Goal: Task Accomplishment & Management: Manage account settings

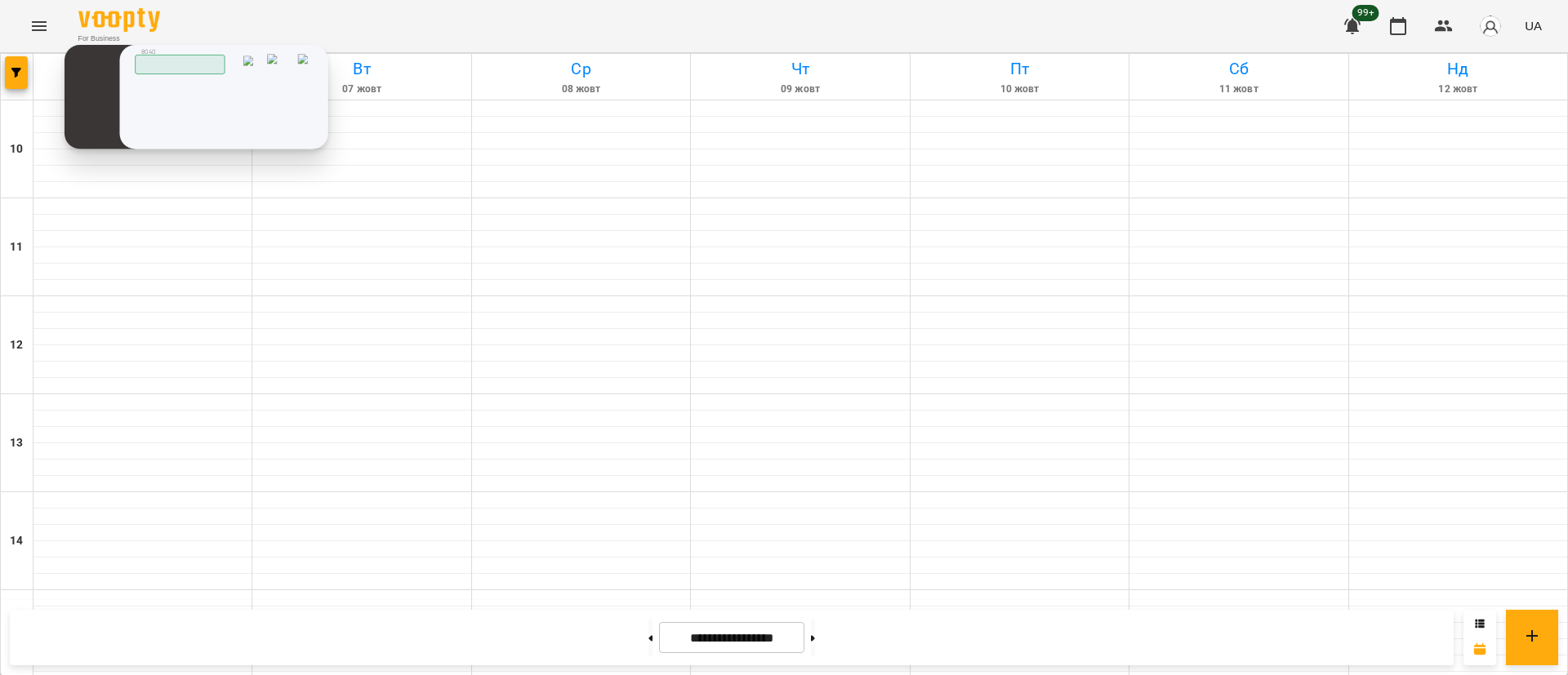
drag, startPoint x: 103, startPoint y: 168, endPoint x: 159, endPoint y: 147, distance: 59.8
click at [0, 0] on div "Скопійовано в буфер обміну 1 2 ABC 3 DEF 4 GHI 5 JKL 6 MNO 7 PQRS 8 TUV 9 WXYZ …" at bounding box center [0, 0] width 0 height 0
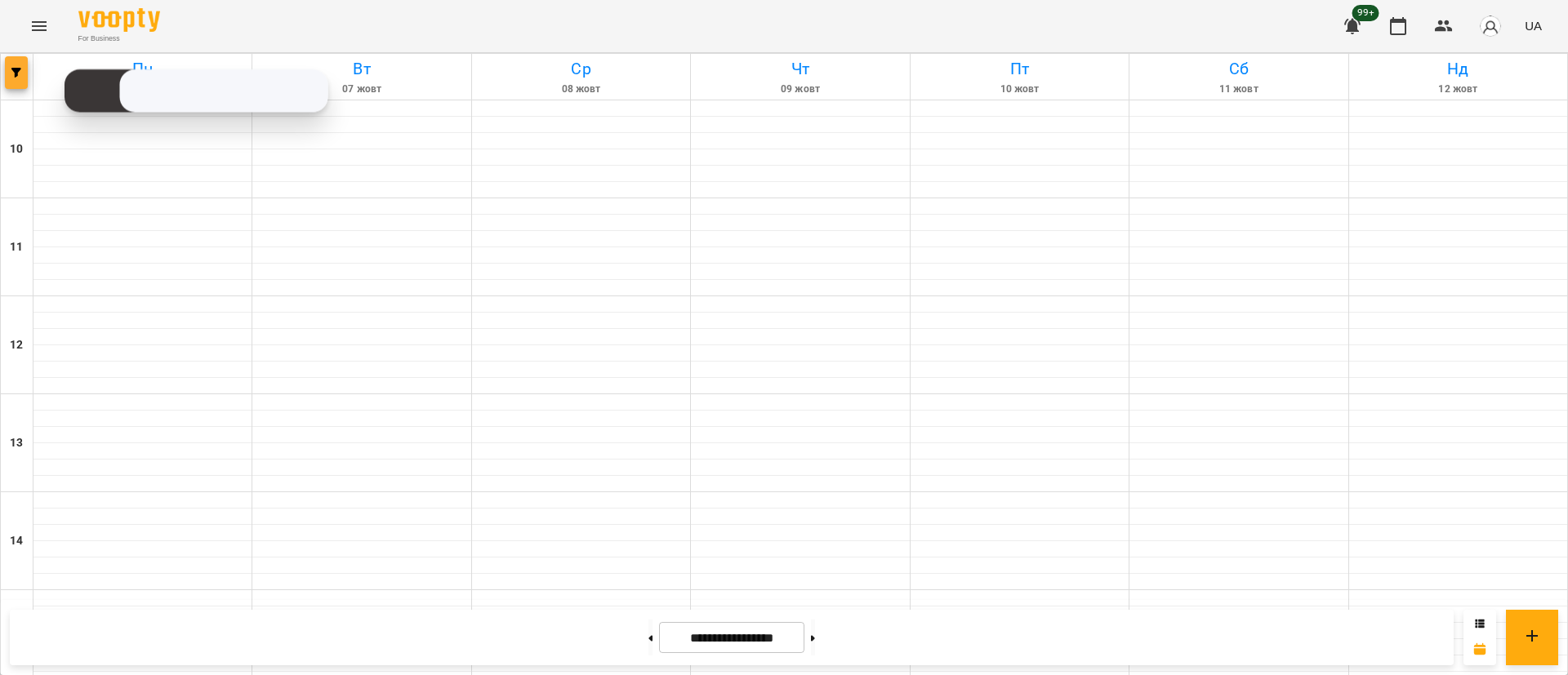
click at [8, 69] on span "button" at bounding box center [17, 73] width 23 height 10
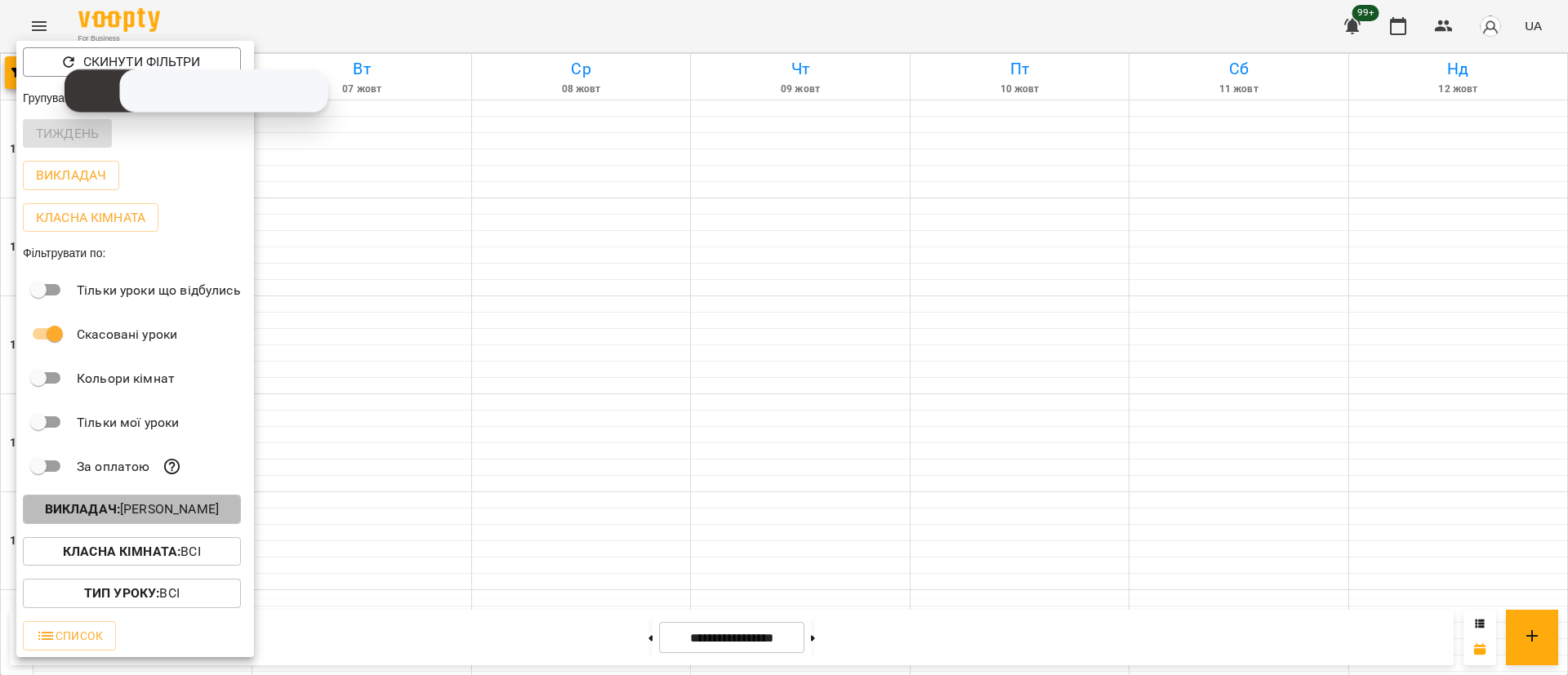
click at [163, 519] on p "Викладач : [PERSON_NAME]" at bounding box center [131, 509] width 174 height 20
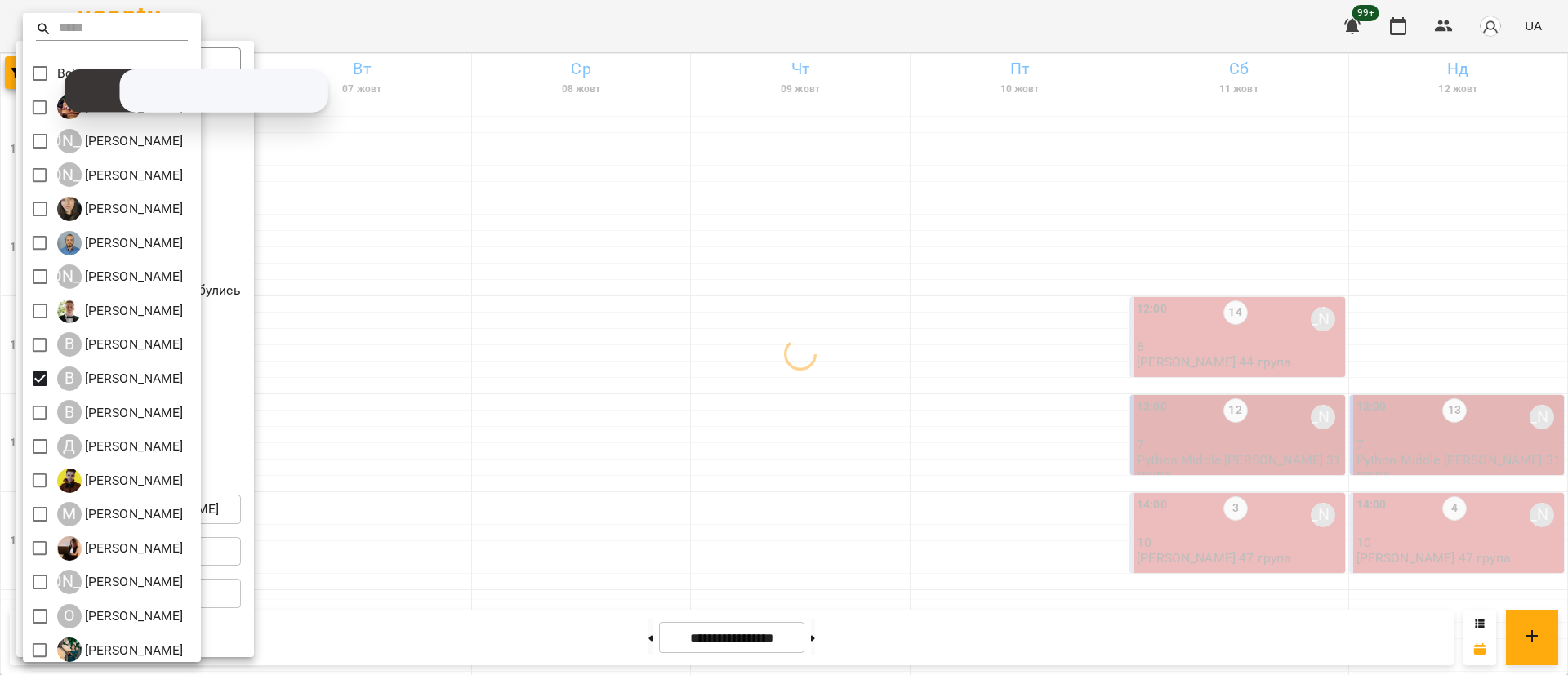
click at [566, 395] on div at bounding box center [784, 338] width 1568 height 675
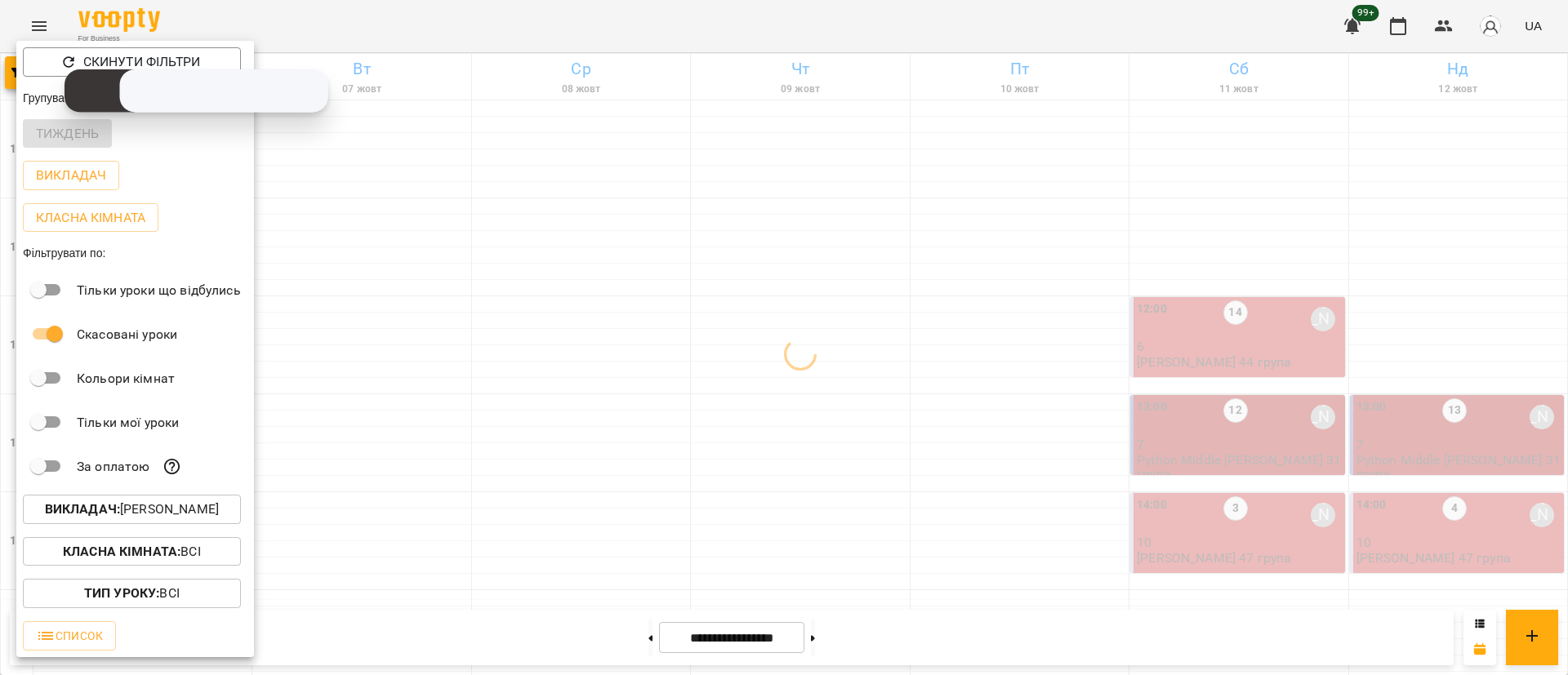
click at [566, 395] on div at bounding box center [784, 338] width 1568 height 675
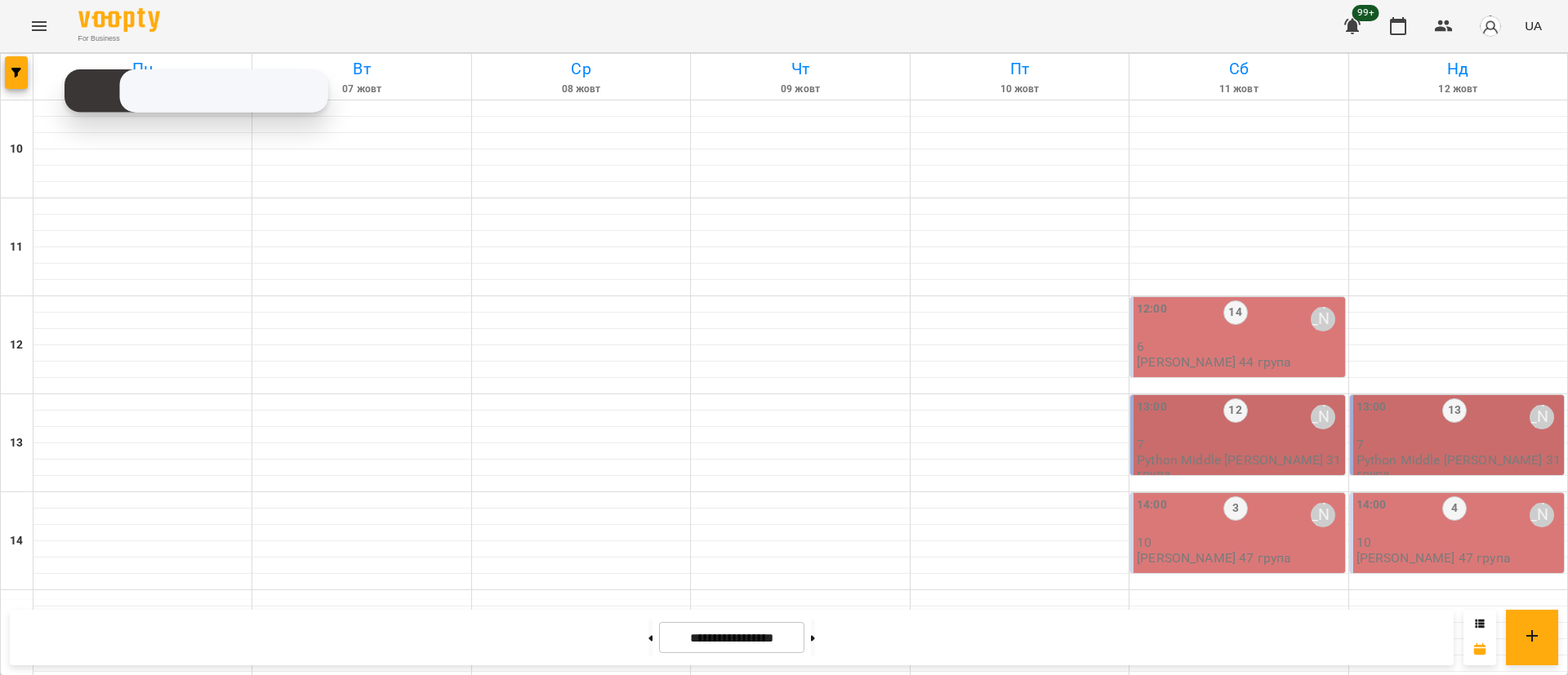
scroll to position [772, 0]
click at [815, 635] on button at bounding box center [812, 638] width 4 height 36
type input "**********"
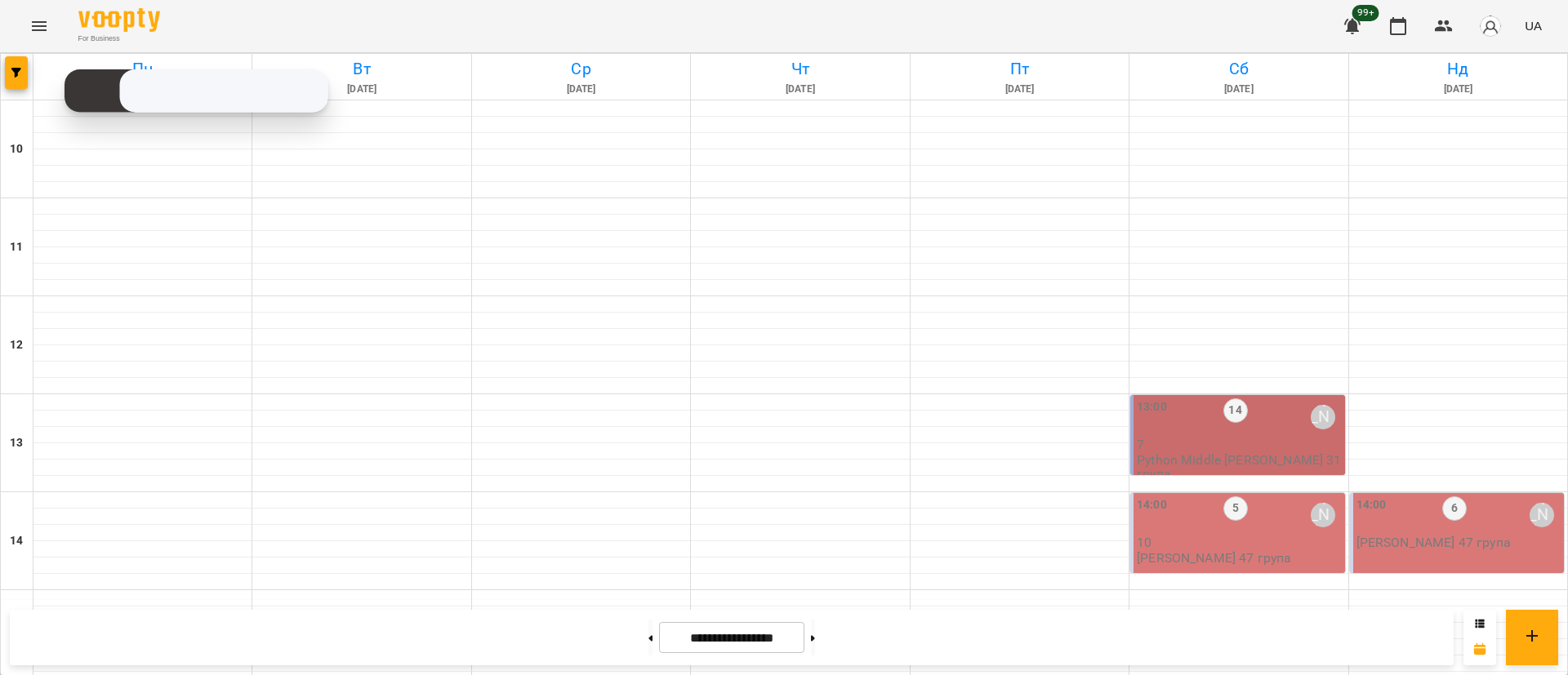
scroll to position [490, 0]
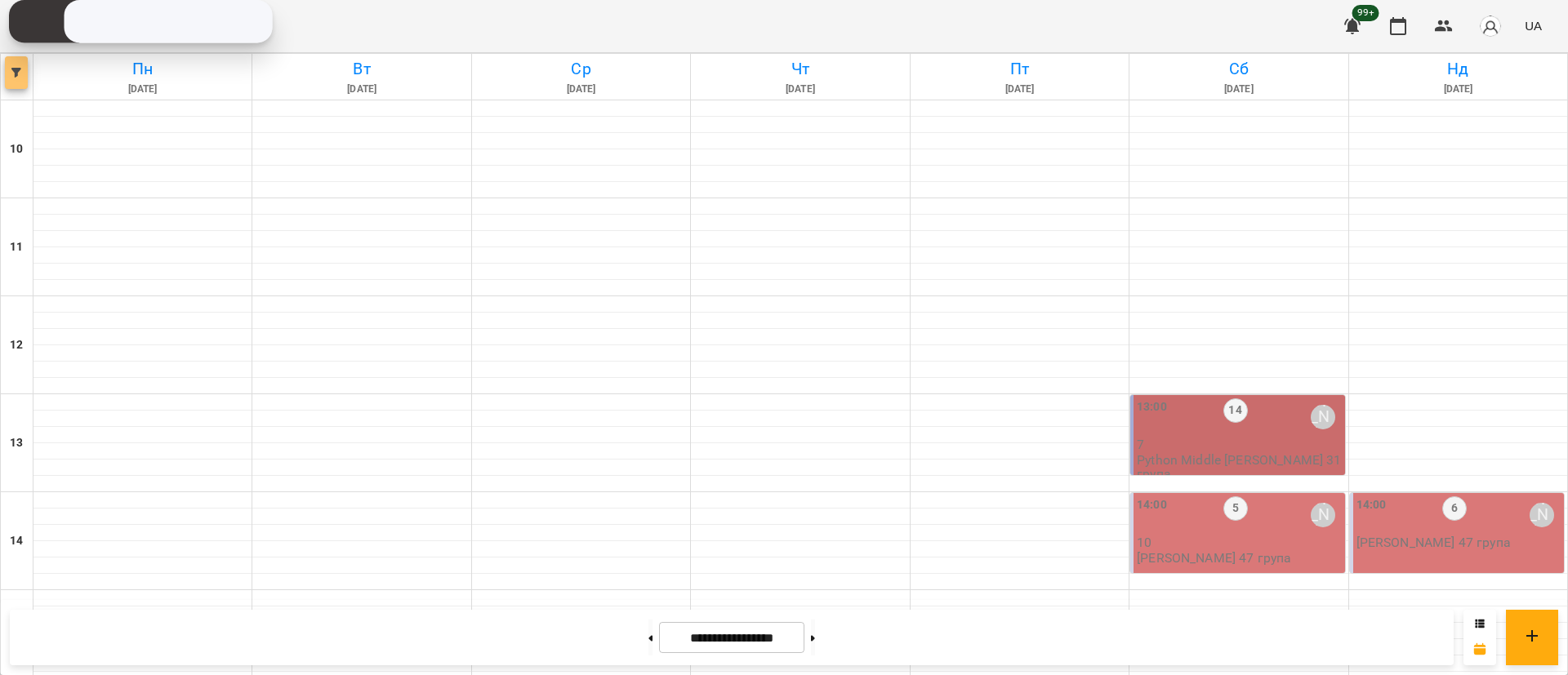
click at [7, 66] on button "button" at bounding box center [17, 73] width 23 height 33
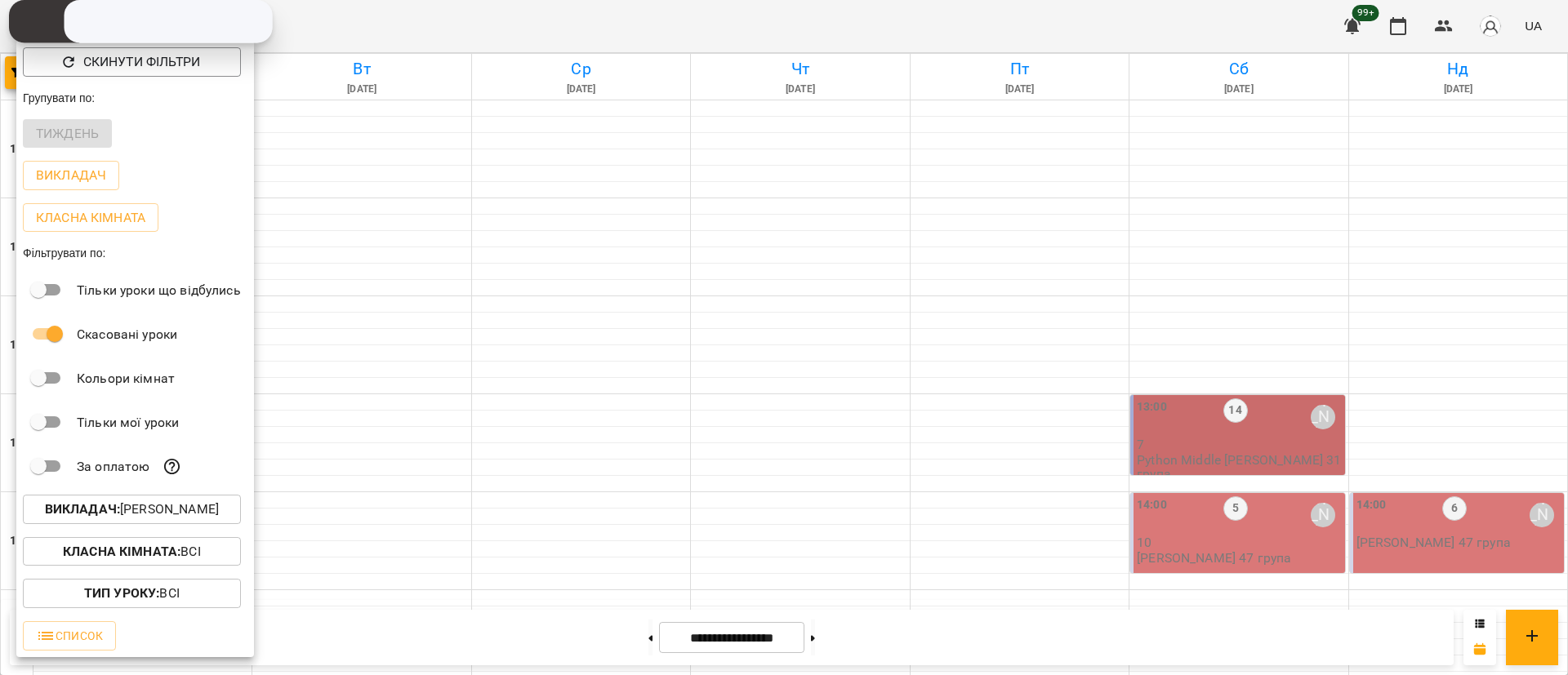
click at [154, 519] on p "Викладач : [PERSON_NAME]" at bounding box center [131, 509] width 174 height 20
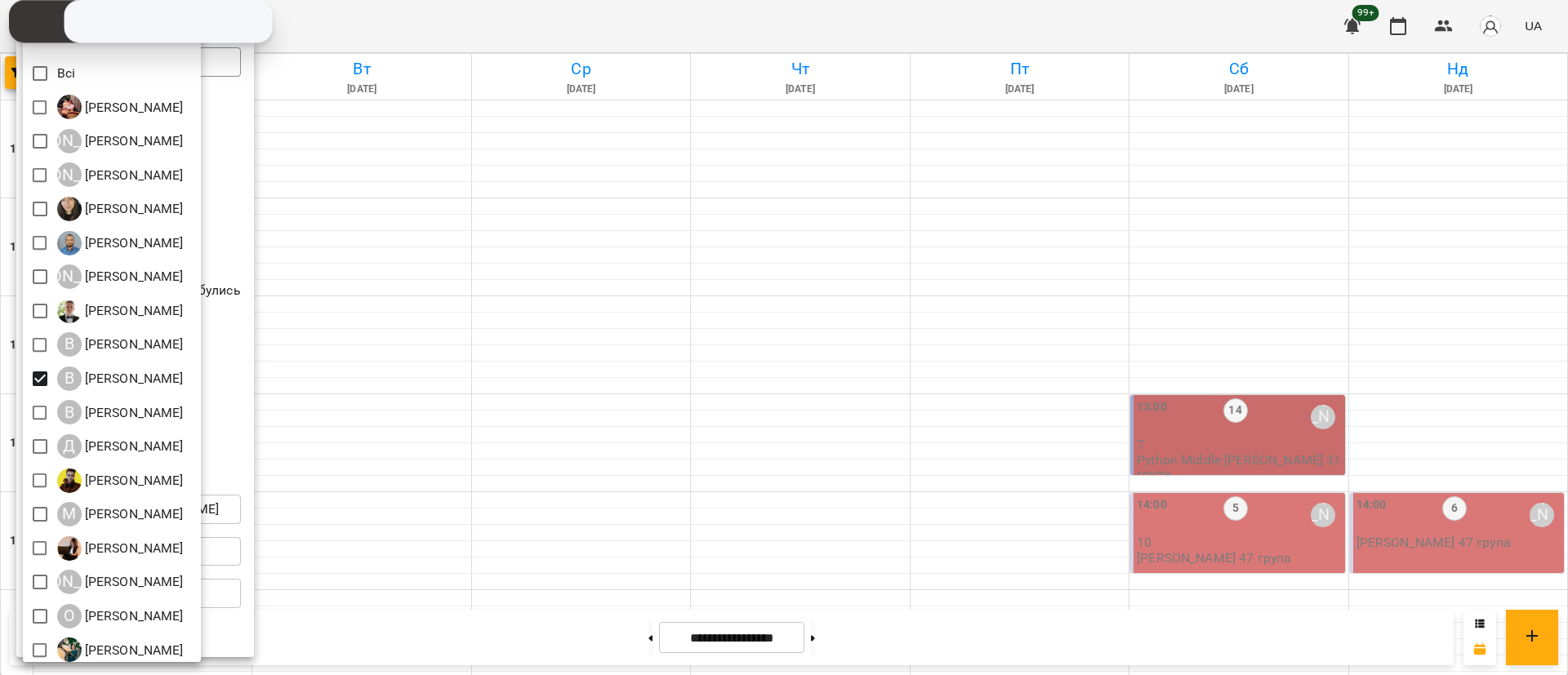
click at [21, 375] on div at bounding box center [784, 338] width 1568 height 675
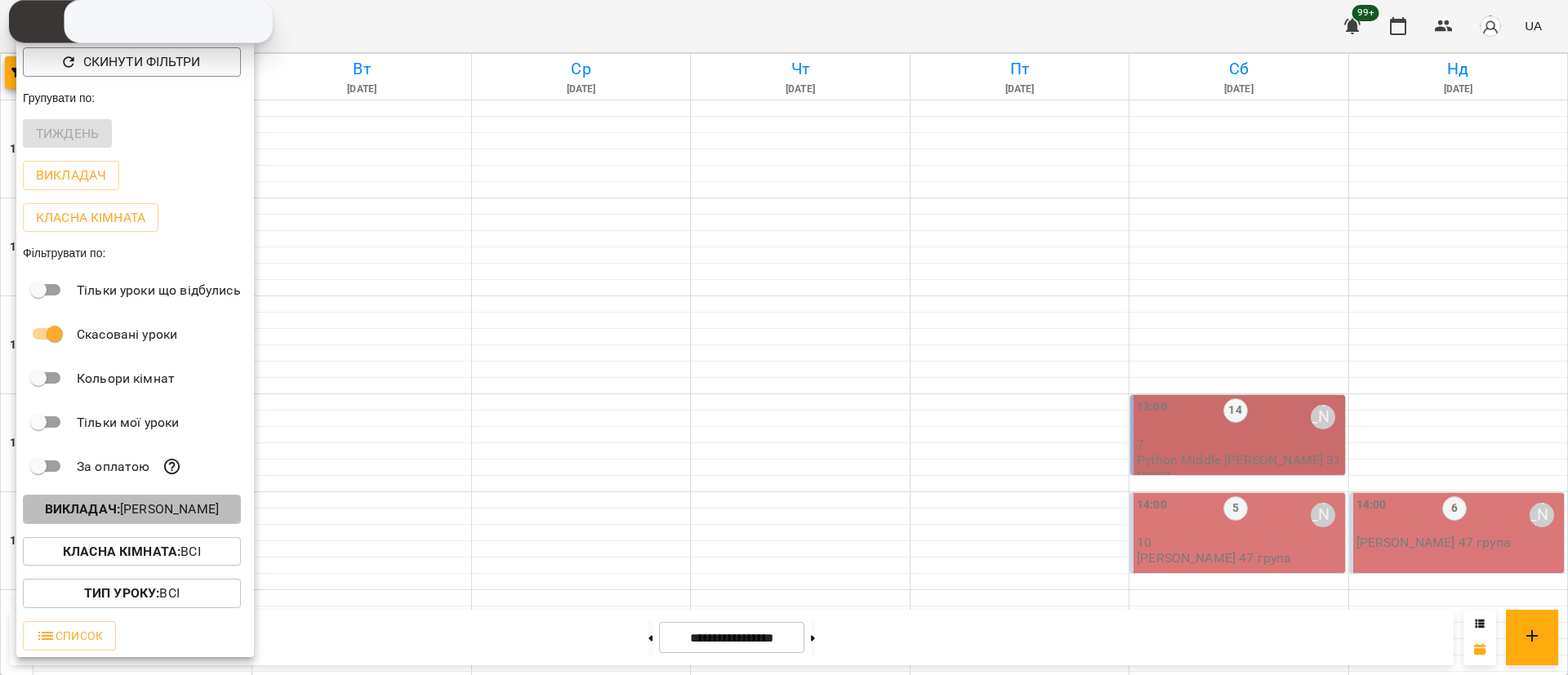
click at [210, 512] on p "Викладач : [PERSON_NAME]" at bounding box center [131, 509] width 174 height 20
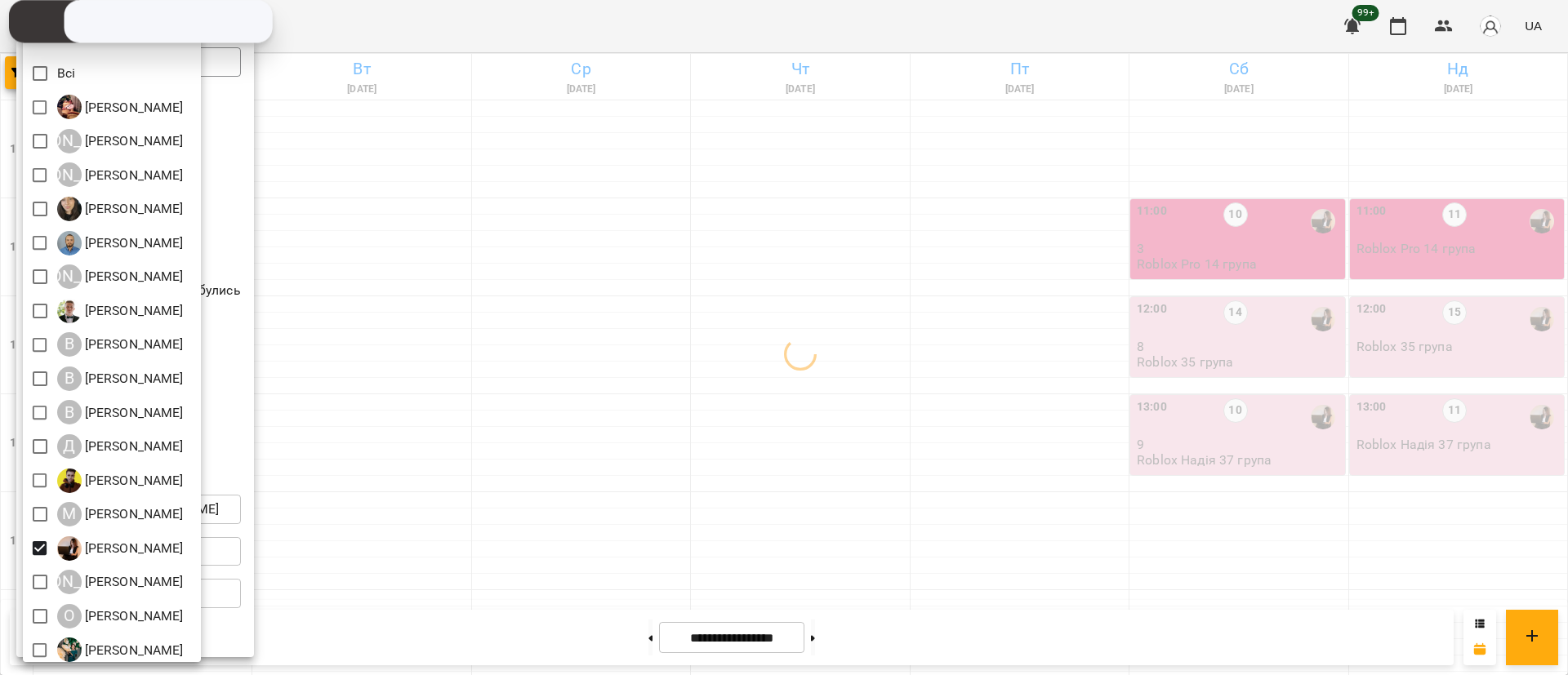
click at [557, 447] on div at bounding box center [784, 338] width 1568 height 675
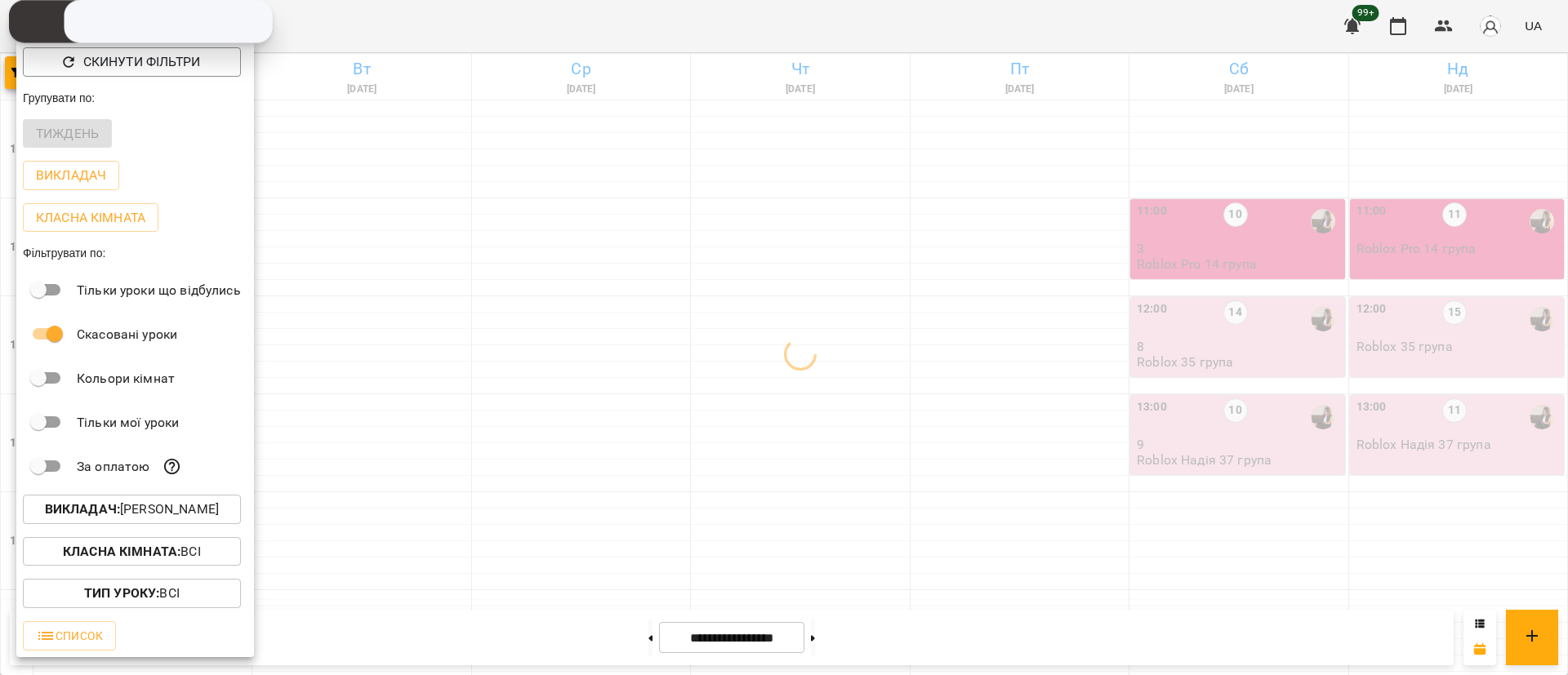
drag, startPoint x: 604, startPoint y: 439, endPoint x: 591, endPoint y: 439, distance: 13.0
click at [595, 439] on div at bounding box center [784, 338] width 1568 height 675
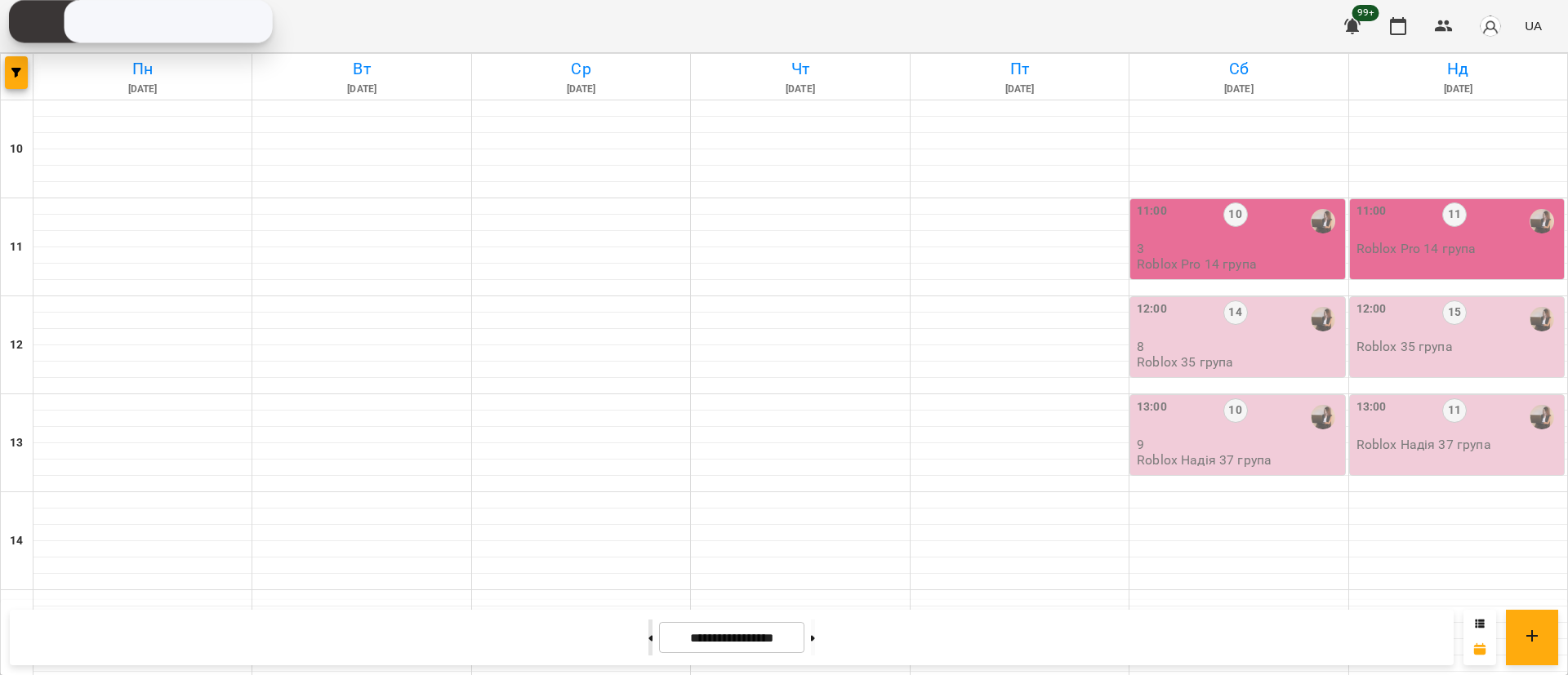
click at [648, 644] on button at bounding box center [650, 638] width 4 height 36
type input "**********"
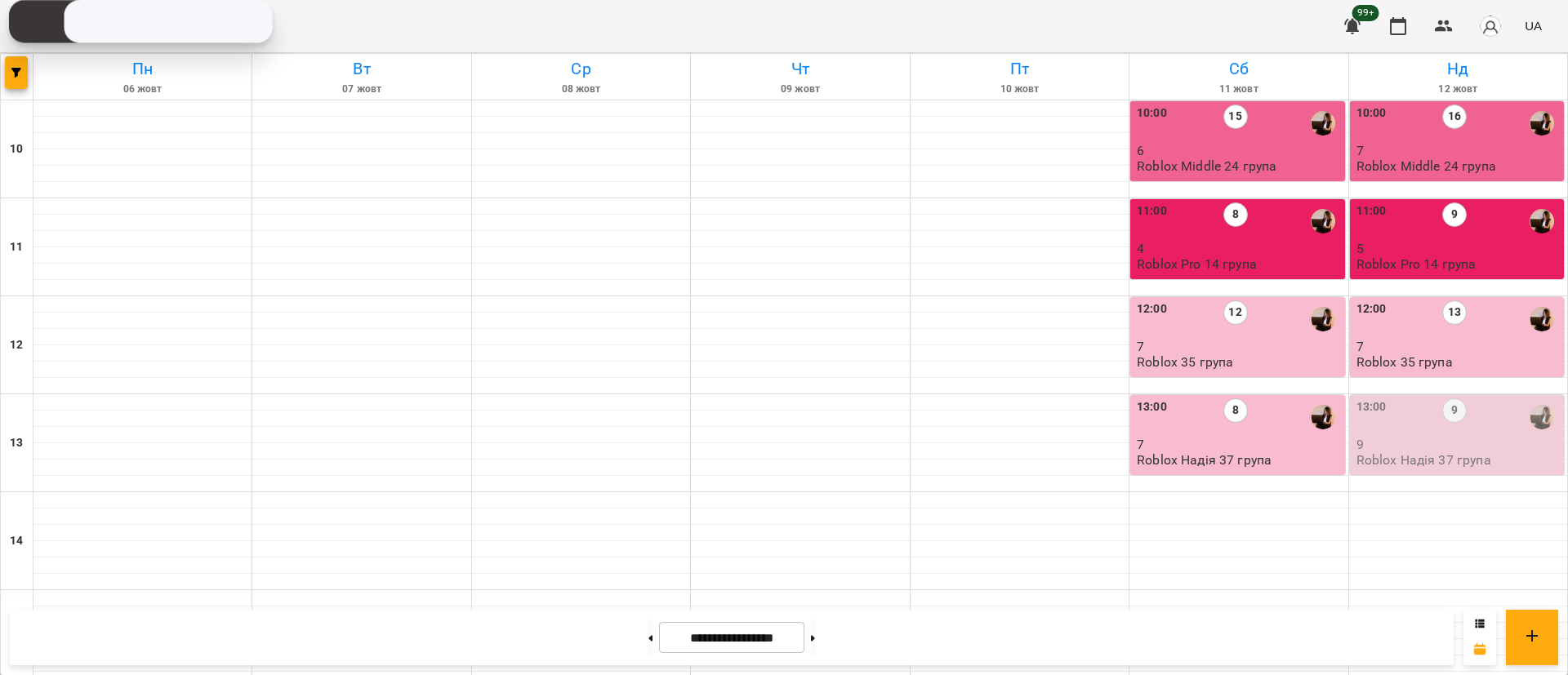
click at [1376, 152] on p "7" at bounding box center [1458, 150] width 204 height 14
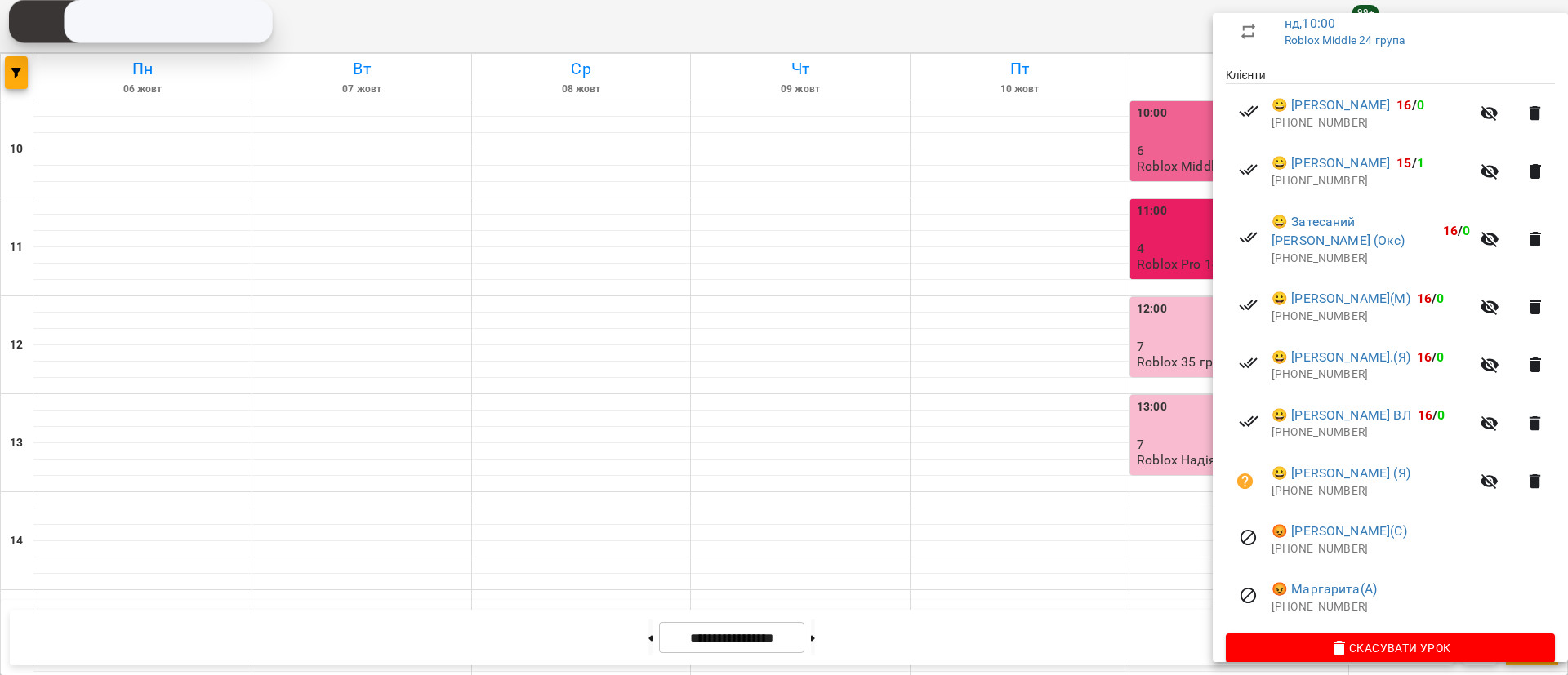
scroll to position [357, 0]
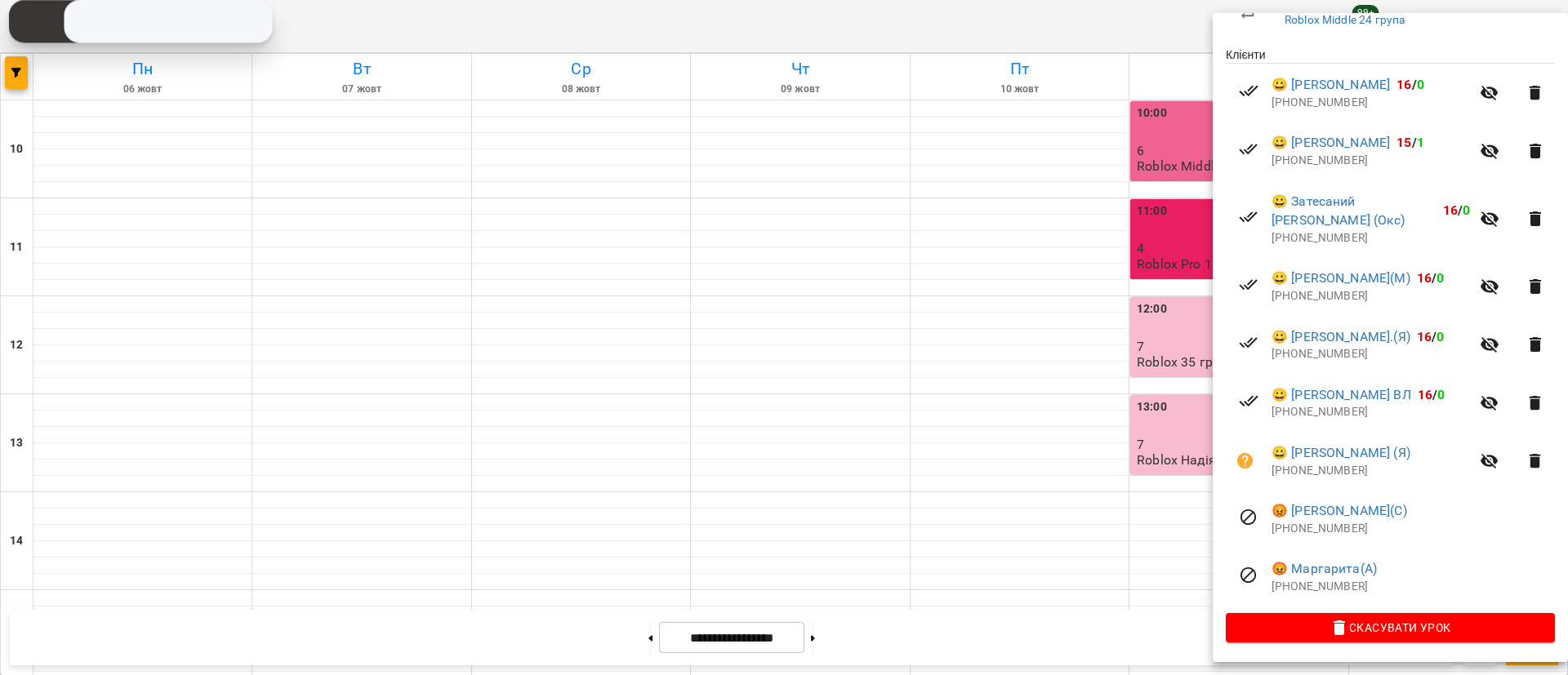
click at [1054, 417] on div at bounding box center [784, 338] width 1568 height 675
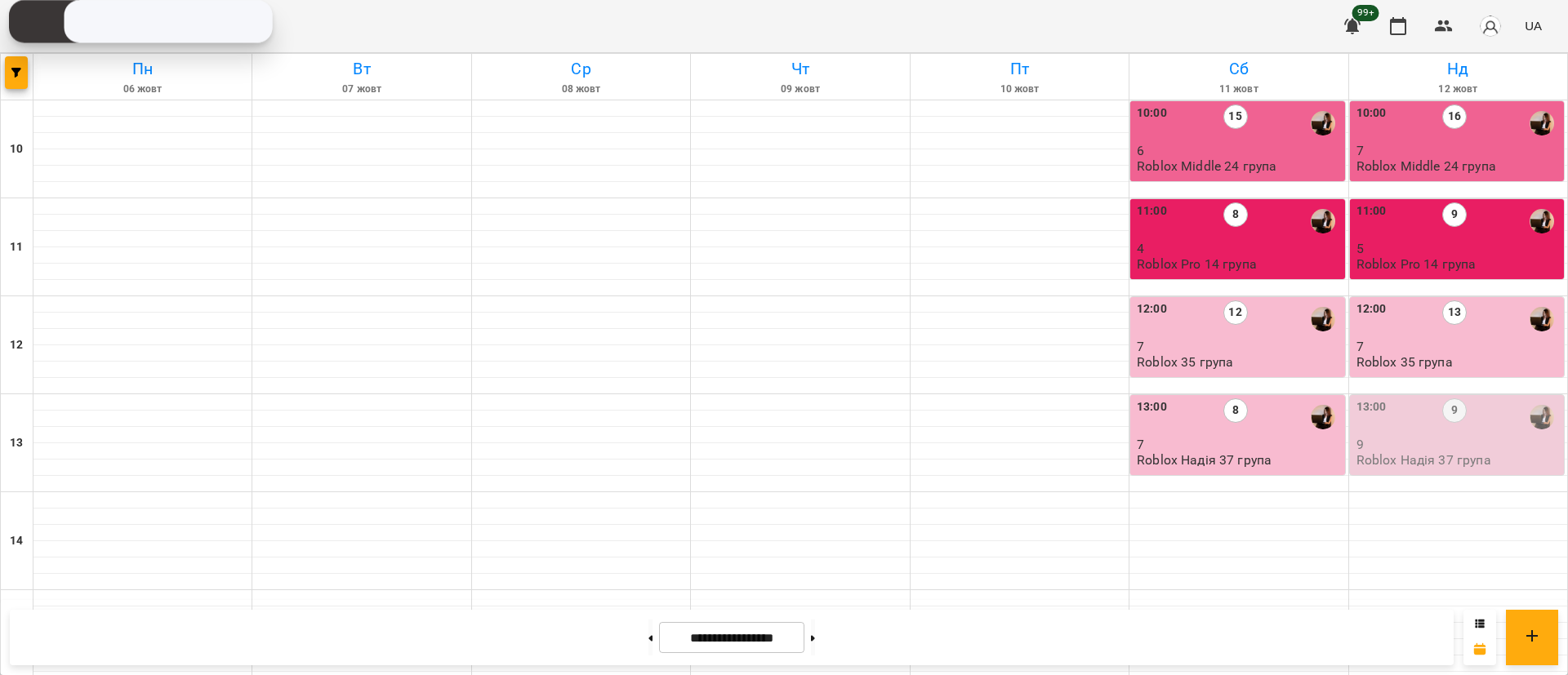
click at [1157, 148] on p "6" at bounding box center [1239, 150] width 204 height 14
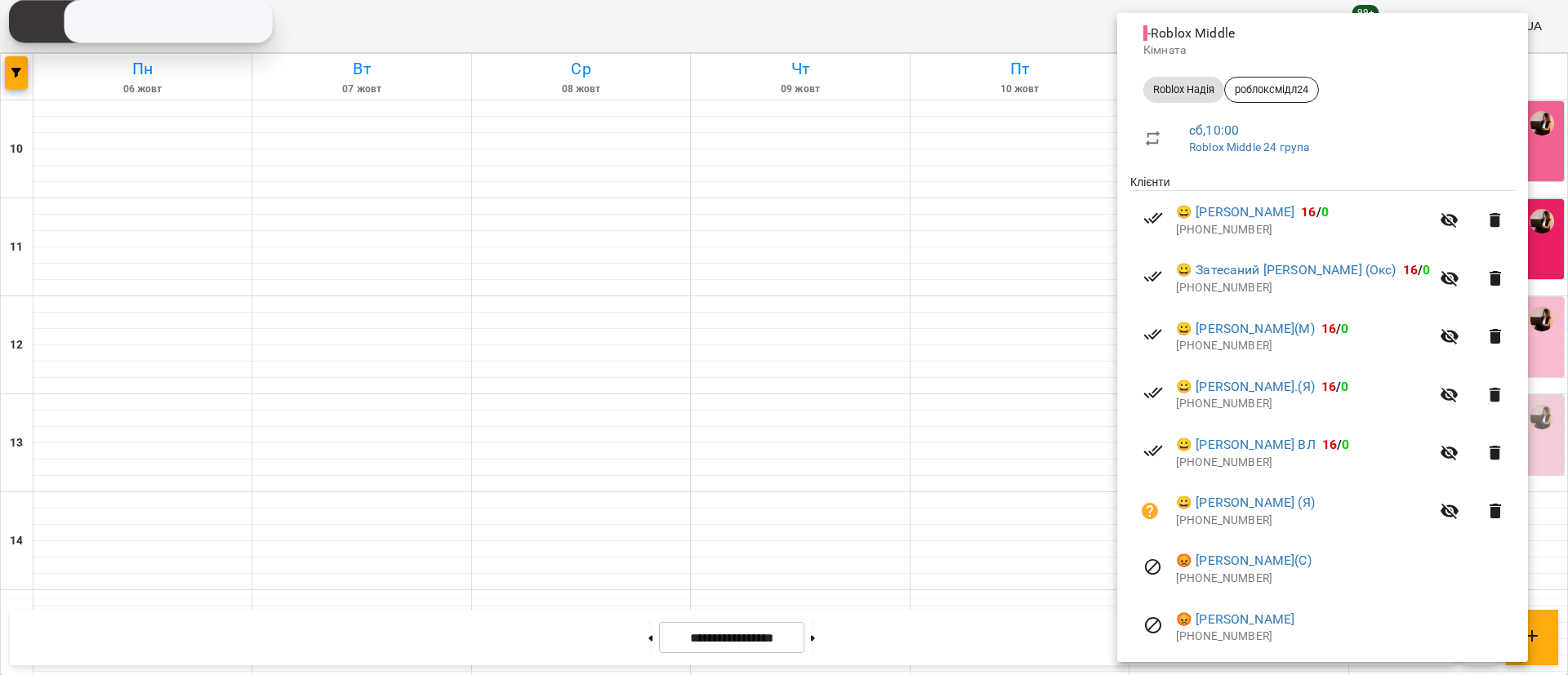
scroll to position [300, 0]
